Goal: Task Accomplishment & Management: Complete application form

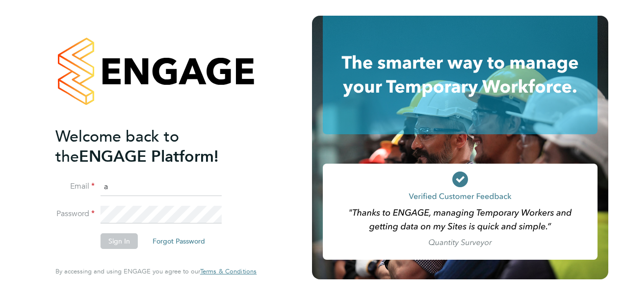
type input "[PERSON_NAME][EMAIL_ADDRESS][PERSON_NAME][PERSON_NAME][DOMAIN_NAME]"
click at [103, 271] on span "By accessing and using ENGAGE you agree to our Terms & Conditions" at bounding box center [155, 271] width 201 height 8
click at [111, 244] on button "Sign In" at bounding box center [119, 242] width 37 height 16
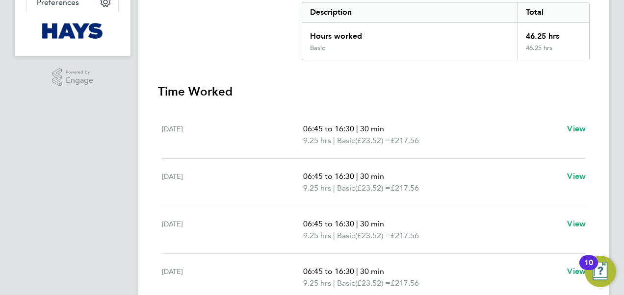
scroll to position [56, 0]
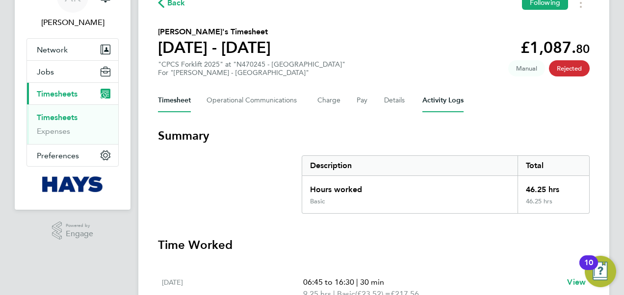
click at [428, 103] on Logs-tab "Activity Logs" at bounding box center [443, 101] width 41 height 24
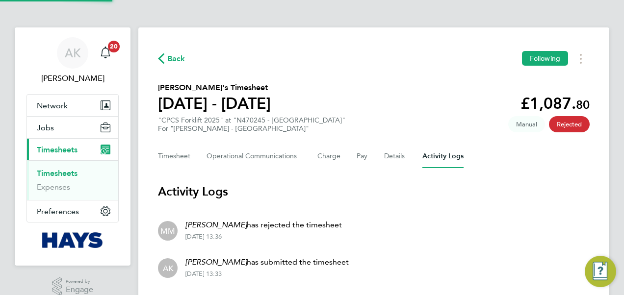
click at [381, 163] on div "Timesheet Operational Communications Charge Pay Details Activity Logs" at bounding box center [374, 157] width 432 height 24
click at [388, 163] on button "Details" at bounding box center [395, 157] width 23 height 24
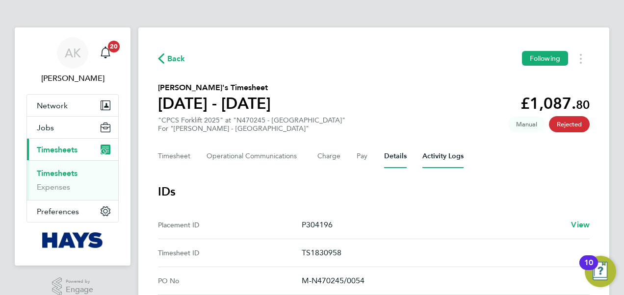
click at [442, 157] on Logs-tab "Activity Logs" at bounding box center [443, 157] width 41 height 24
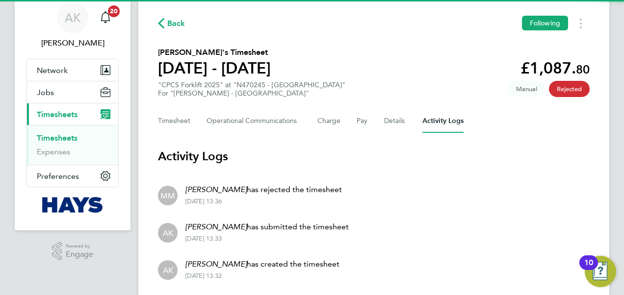
scroll to position [67, 0]
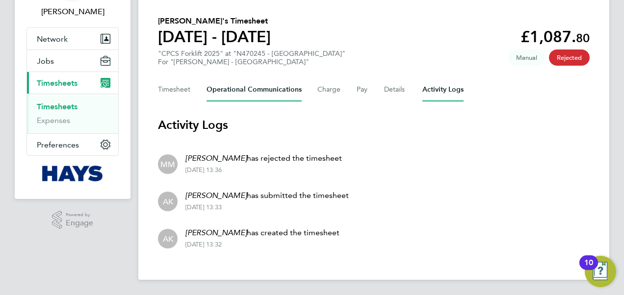
click at [214, 88] on Communications-tab "Operational Communications" at bounding box center [254, 90] width 95 height 24
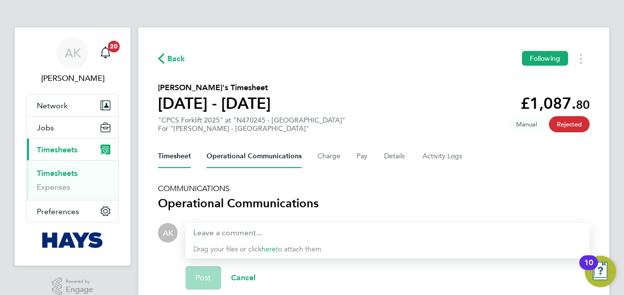
click at [178, 149] on button "Timesheet" at bounding box center [174, 157] width 33 height 24
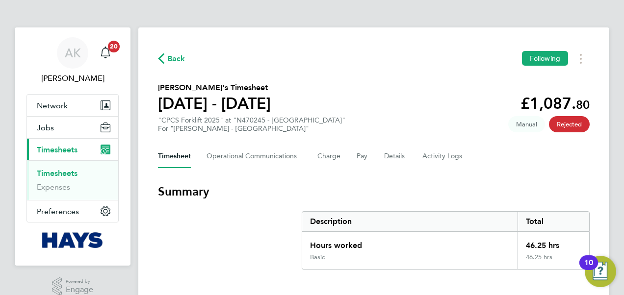
click at [405, 160] on div "Timesheet Operational Communications Charge Pay Details Activity Logs" at bounding box center [374, 157] width 432 height 24
click at [391, 160] on button "Details" at bounding box center [395, 157] width 23 height 24
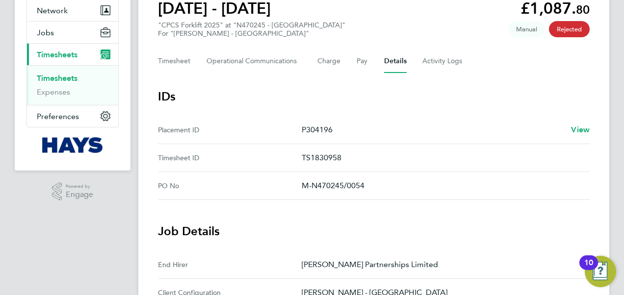
scroll to position [51, 0]
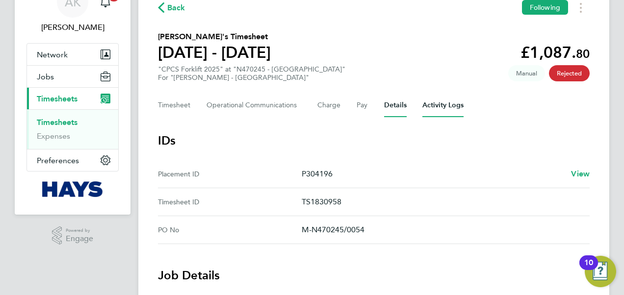
click at [443, 106] on Logs-tab "Activity Logs" at bounding box center [443, 106] width 41 height 24
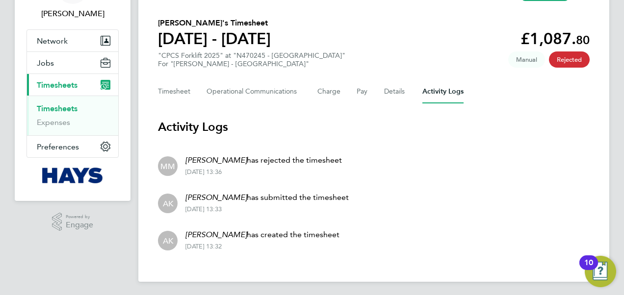
scroll to position [67, 0]
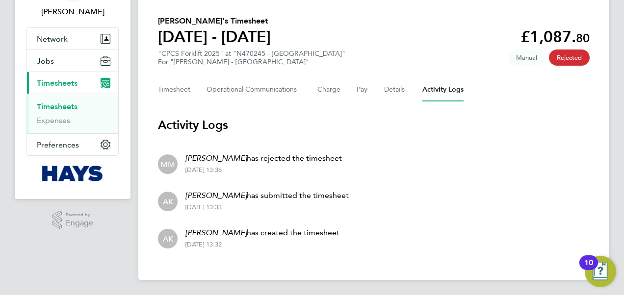
click at [254, 158] on p "Mark Mellor has rejected the timesheet" at bounding box center [264, 159] width 157 height 12
click at [212, 162] on p "Mark Mellor has rejected the timesheet" at bounding box center [264, 159] width 157 height 12
click at [177, 167] on li "MM Mark Mellor has rejected the timesheet 29 Sep 2025 - 13:36" at bounding box center [374, 163] width 432 height 37
drag, startPoint x: 177, startPoint y: 167, endPoint x: 162, endPoint y: 165, distance: 14.3
click at [162, 165] on span "MM" at bounding box center [167, 164] width 15 height 11
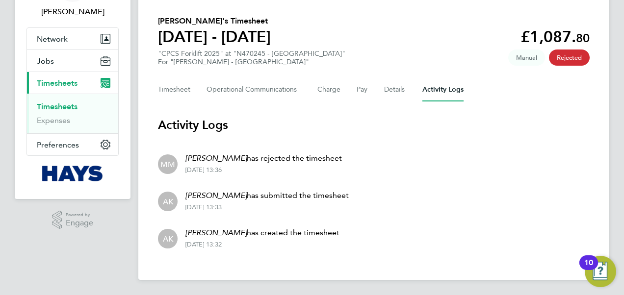
click at [162, 165] on span "MM" at bounding box center [167, 164] width 15 height 11
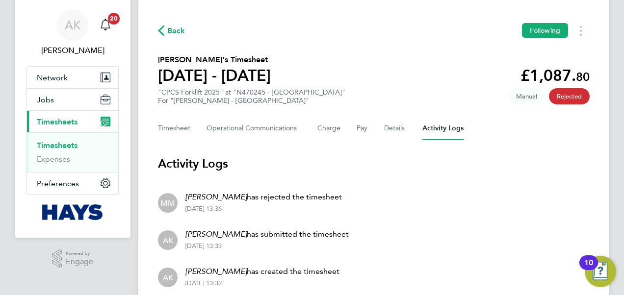
scroll to position [0, 0]
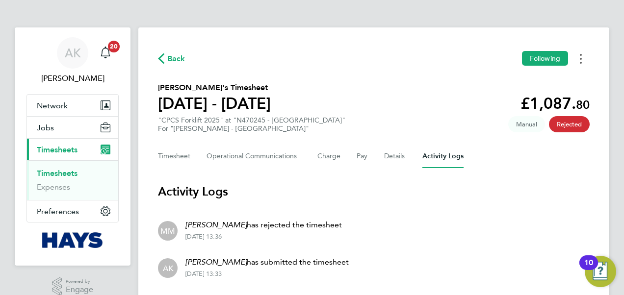
click at [579, 63] on button "Timesheets Menu" at bounding box center [581, 58] width 18 height 15
click at [175, 58] on span "Back" at bounding box center [176, 59] width 18 height 12
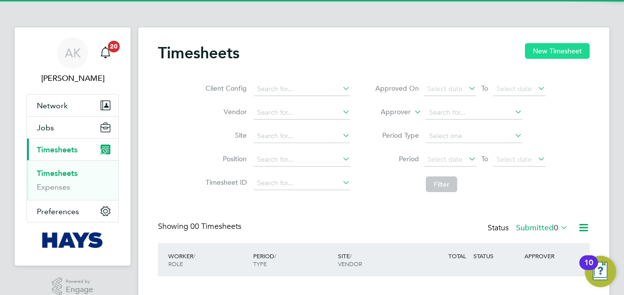
click at [551, 48] on button "New Timesheet" at bounding box center [557, 51] width 65 height 16
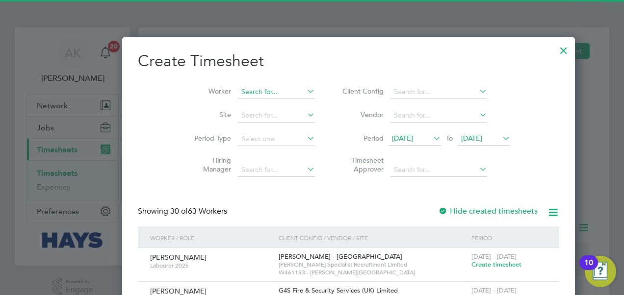
scroll to position [1862, 380]
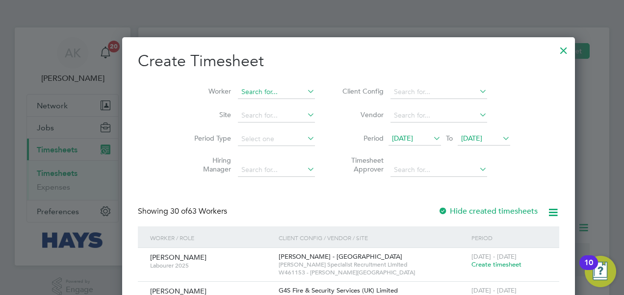
click at [250, 92] on input at bounding box center [276, 92] width 77 height 14
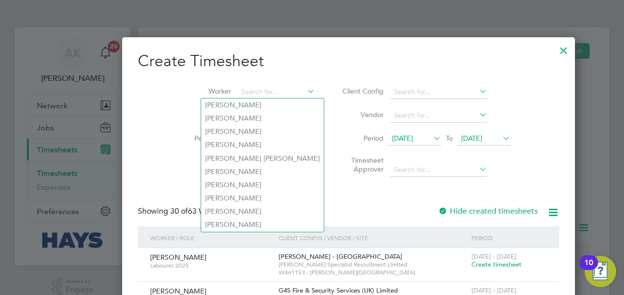
click at [465, 143] on span "23 Sep 2025" at bounding box center [484, 139] width 53 height 13
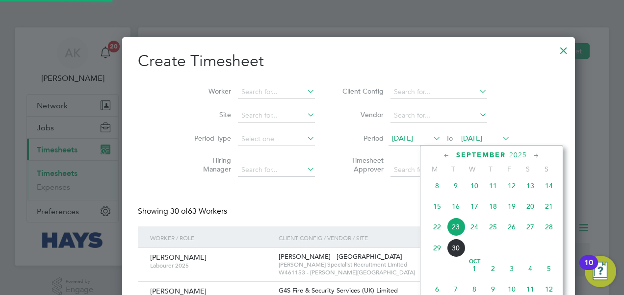
click at [514, 236] on span "26" at bounding box center [512, 227] width 19 height 19
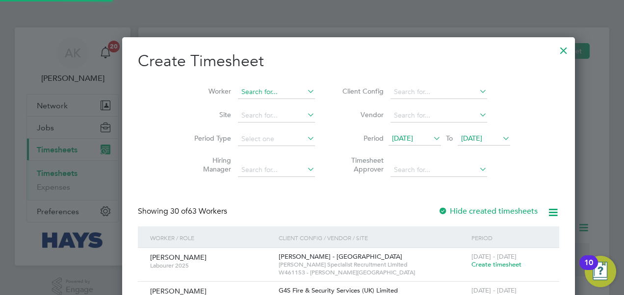
click at [238, 85] on input at bounding box center [276, 92] width 77 height 14
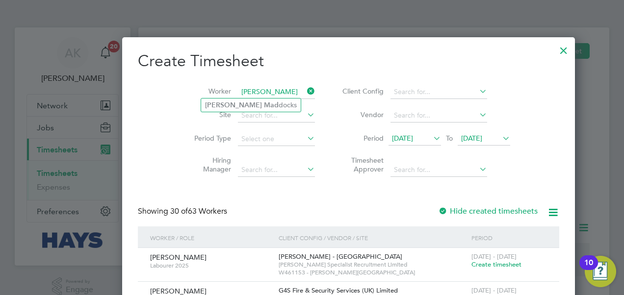
click at [256, 104] on li "David Mad docks" at bounding box center [251, 105] width 100 height 13
type input "David Maddocks"
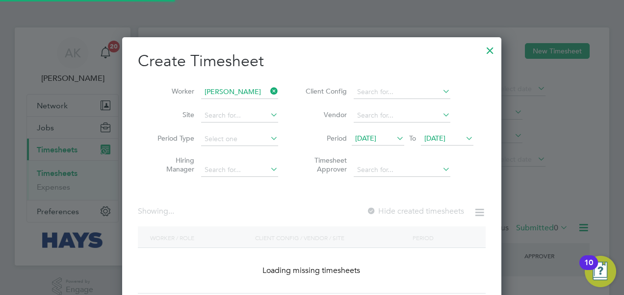
scroll to position [276, 380]
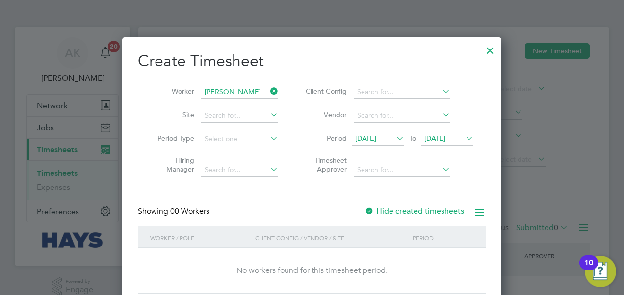
click at [376, 138] on span "16 Sep 2025" at bounding box center [365, 138] width 21 height 9
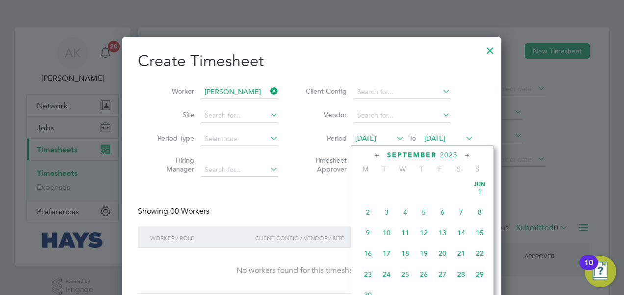
scroll to position [337, 0]
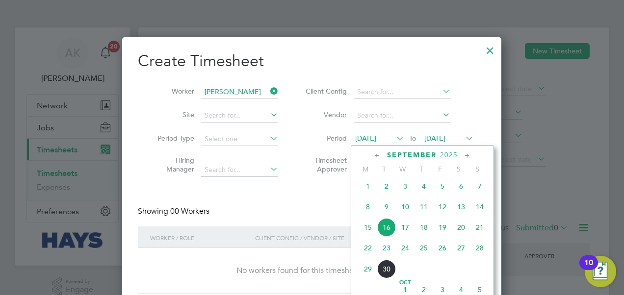
click at [369, 254] on span "22" at bounding box center [368, 248] width 19 height 19
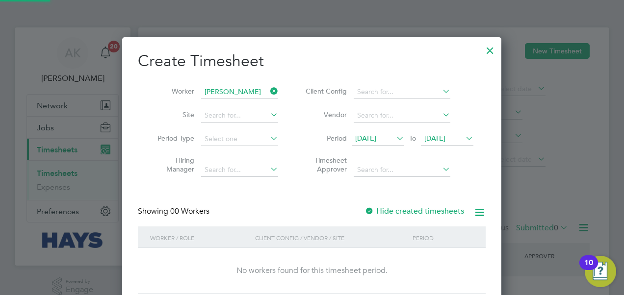
scroll to position [276, 380]
click at [376, 137] on span "22 Sep 2025" at bounding box center [365, 138] width 21 height 9
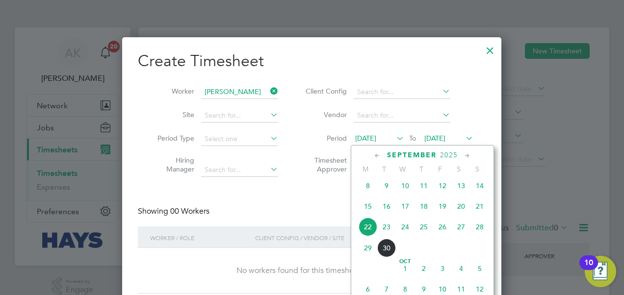
click at [420, 233] on span "25" at bounding box center [424, 227] width 19 height 19
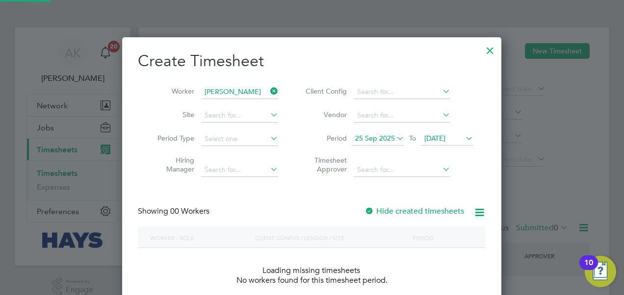
scroll to position [276, 380]
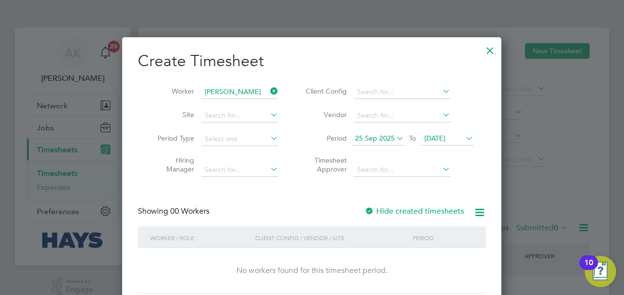
click at [374, 207] on div at bounding box center [370, 212] width 10 height 10
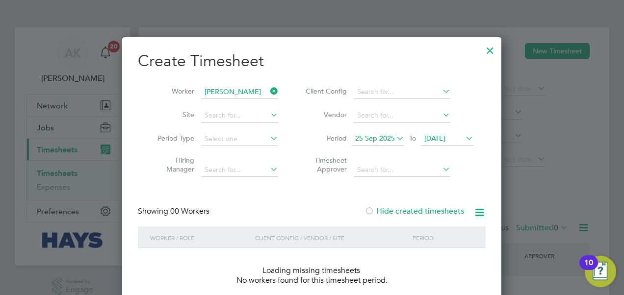
scroll to position [0, 0]
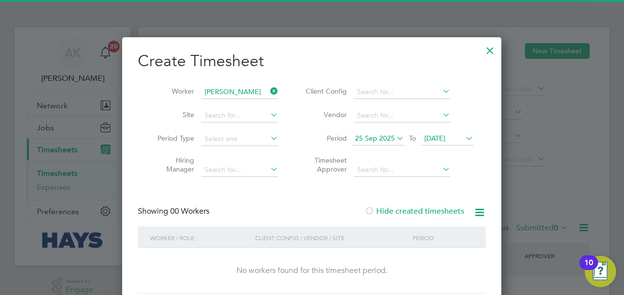
click at [449, 133] on span "26 Sep 2025" at bounding box center [447, 139] width 53 height 13
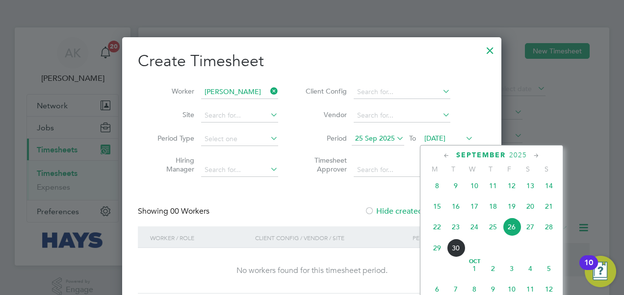
click at [527, 231] on span "27" at bounding box center [530, 227] width 19 height 19
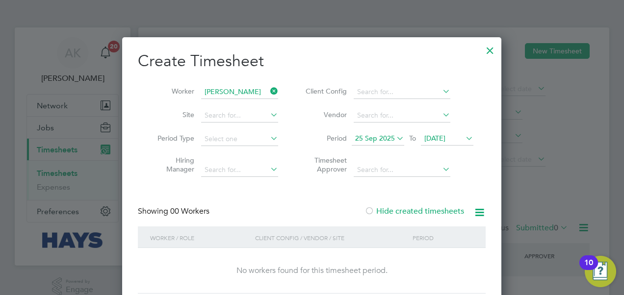
click at [423, 214] on label "Hide created timesheets" at bounding box center [415, 212] width 100 height 10
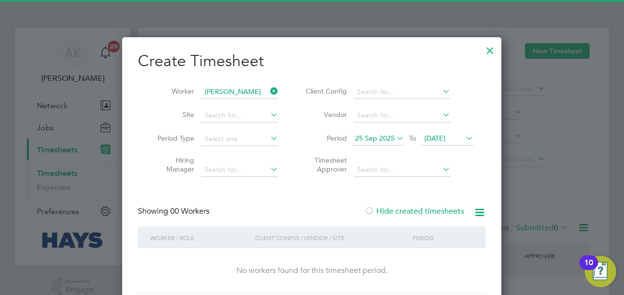
click at [392, 133] on div "25 Sep 2025 To 27 Sep 2025" at bounding box center [413, 140] width 122 height 14
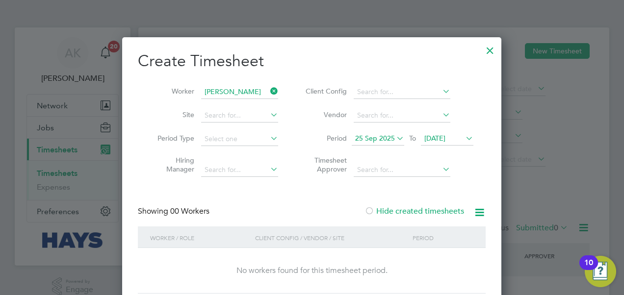
click at [390, 136] on span "25 Sep 2025" at bounding box center [375, 138] width 40 height 9
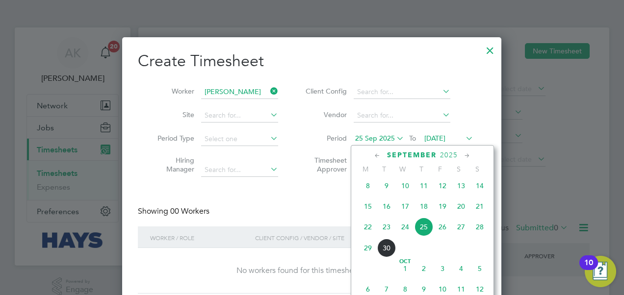
click at [407, 237] on span "24" at bounding box center [405, 227] width 19 height 19
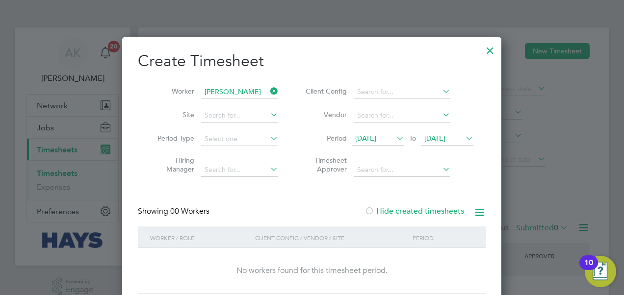
click at [488, 48] on div at bounding box center [490, 48] width 18 height 18
